Goal: Entertainment & Leisure: Browse casually

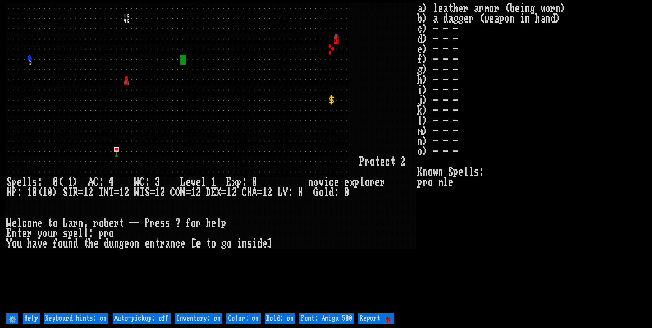
click at [158, 314] on off "Auto-pickup: off" at bounding box center [141, 318] width 58 height 10
type off "Auto-pickup: on"
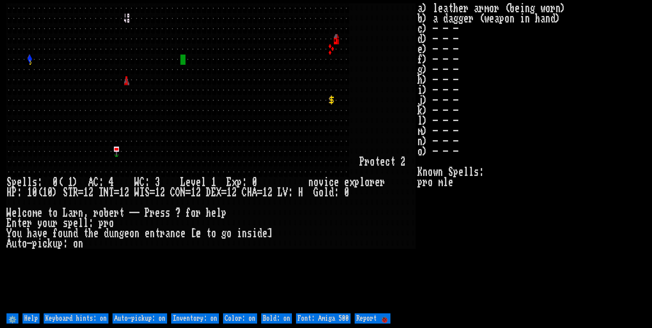
click at [199, 321] on on "Inventory: on" at bounding box center [195, 318] width 48 height 10
type on "Inventory: off"
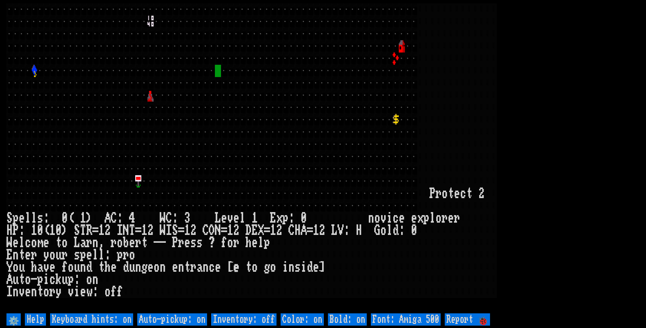
click at [425, 320] on 500 "Font: Amiga 500" at bounding box center [406, 319] width 70 height 12
type 500 "Font: Amiga 1200"
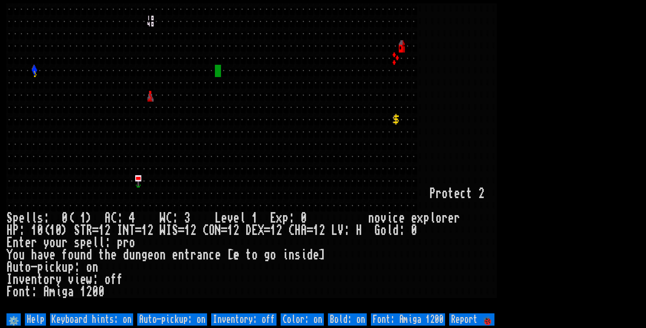
click at [616, 110] on larn at bounding box center [323, 157] width 634 height 308
